Goal: Book appointment/travel/reservation

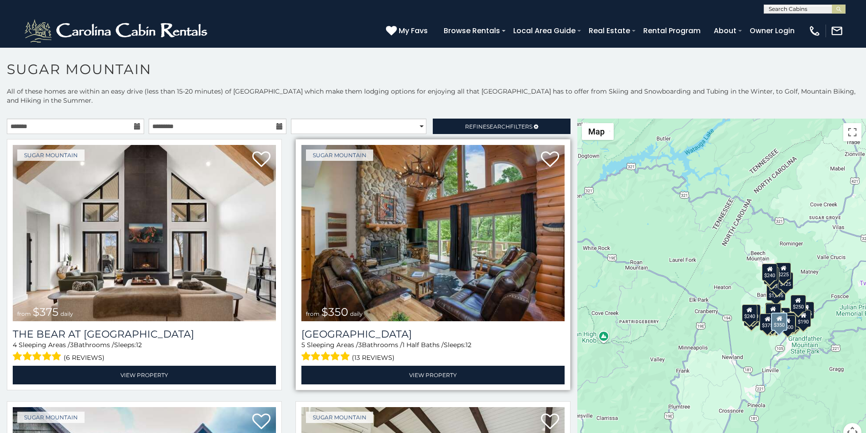
scroll to position [38, 0]
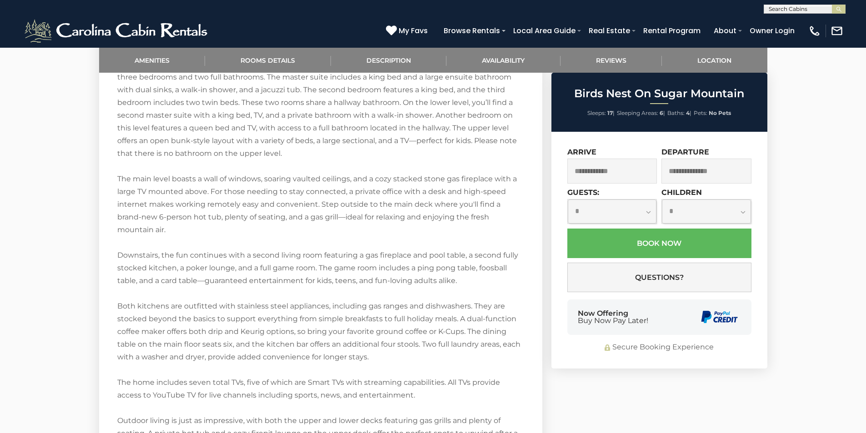
scroll to position [1307, 0]
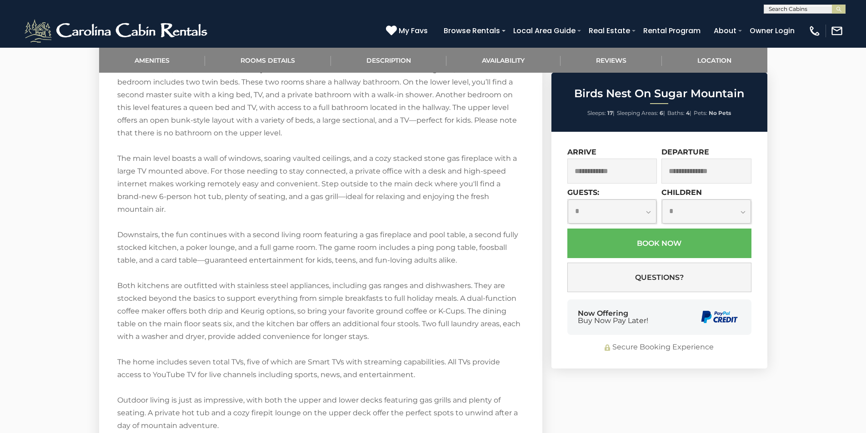
click at [576, 324] on div "Now Offering Buy Now Pay Later!" at bounding box center [659, 316] width 184 height 35
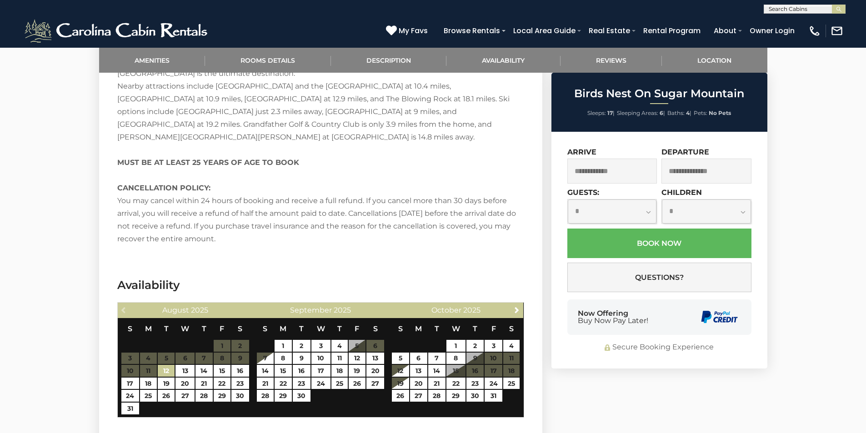
scroll to position [1702, 0]
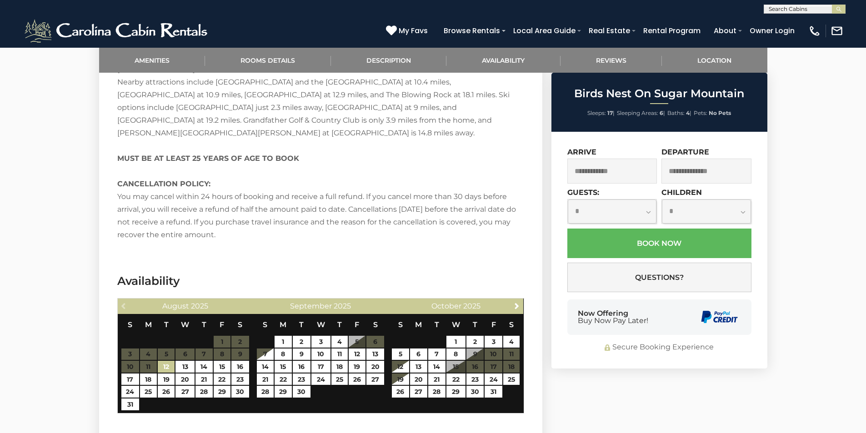
click at [680, 324] on div "Now Offering Buy Now Pay Later!" at bounding box center [659, 316] width 184 height 35
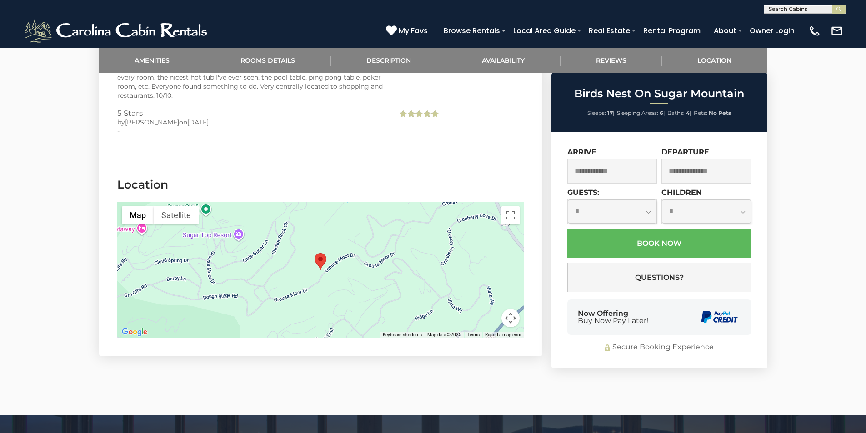
scroll to position [2162, 0]
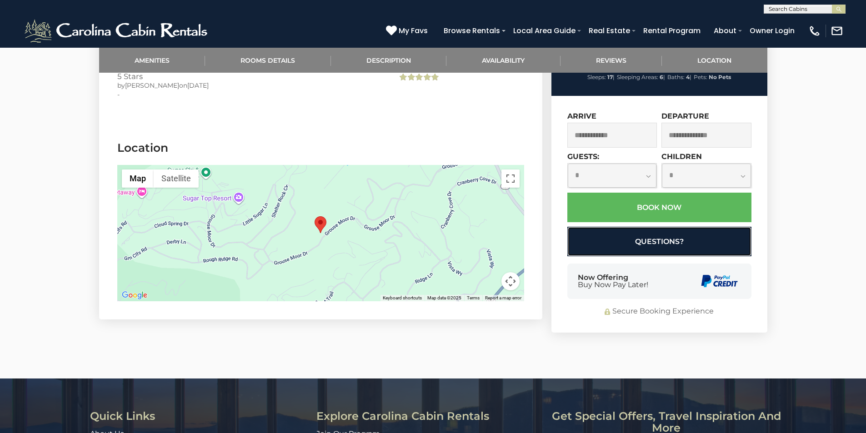
click at [619, 227] on button "Questions?" at bounding box center [659, 242] width 184 height 30
select select "*"
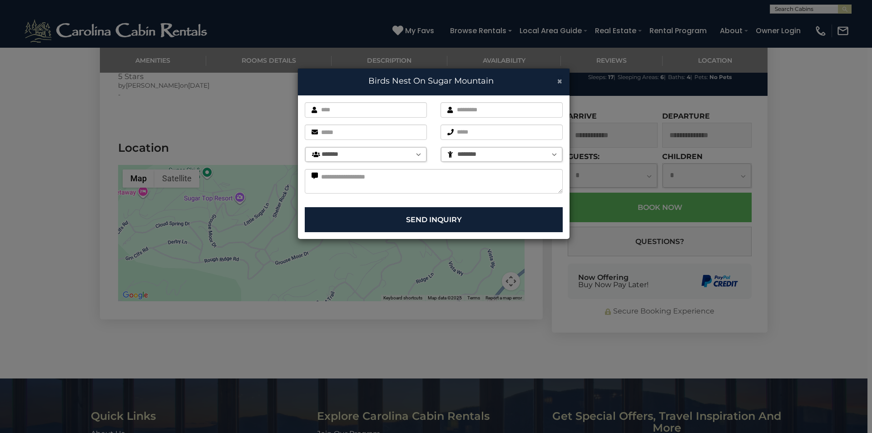
click at [558, 78] on span "×" at bounding box center [560, 80] width 6 height 11
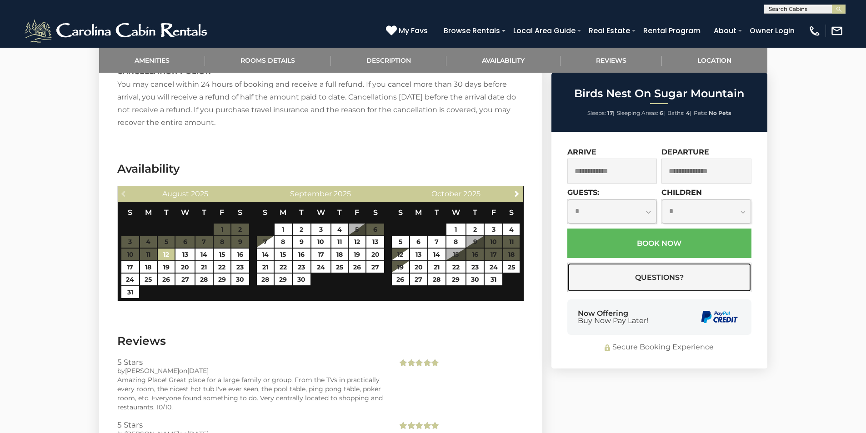
scroll to position [1803, 0]
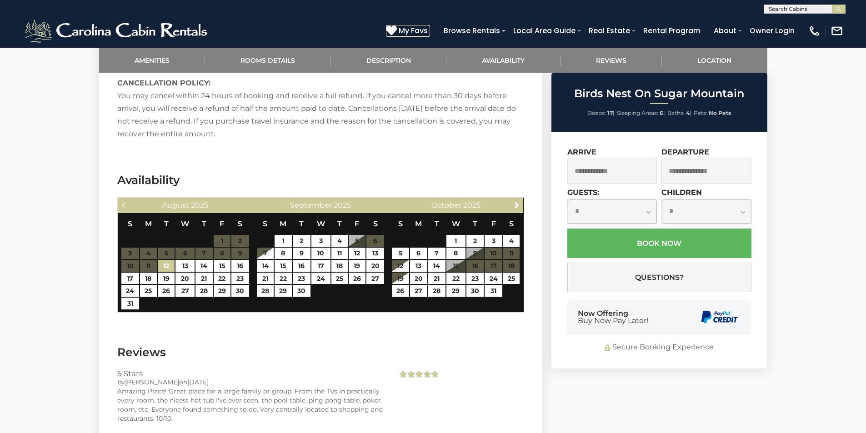
click at [397, 26] on icon at bounding box center [391, 30] width 11 height 11
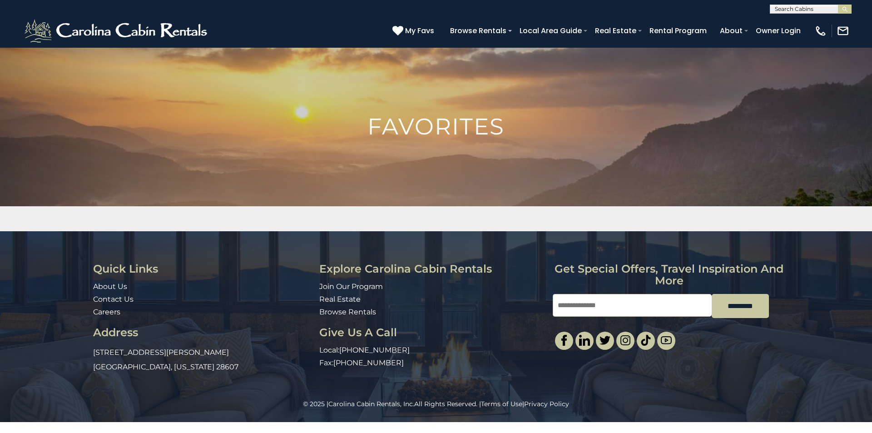
click at [872, 280] on div "Quick Links About Us Contact Us Careers Address 491 George Wilson Road Boone, N…" at bounding box center [436, 315] width 872 height 168
click at [844, 10] on img "submit" at bounding box center [845, 9] width 7 height 7
